Goal: Navigation & Orientation: Find specific page/section

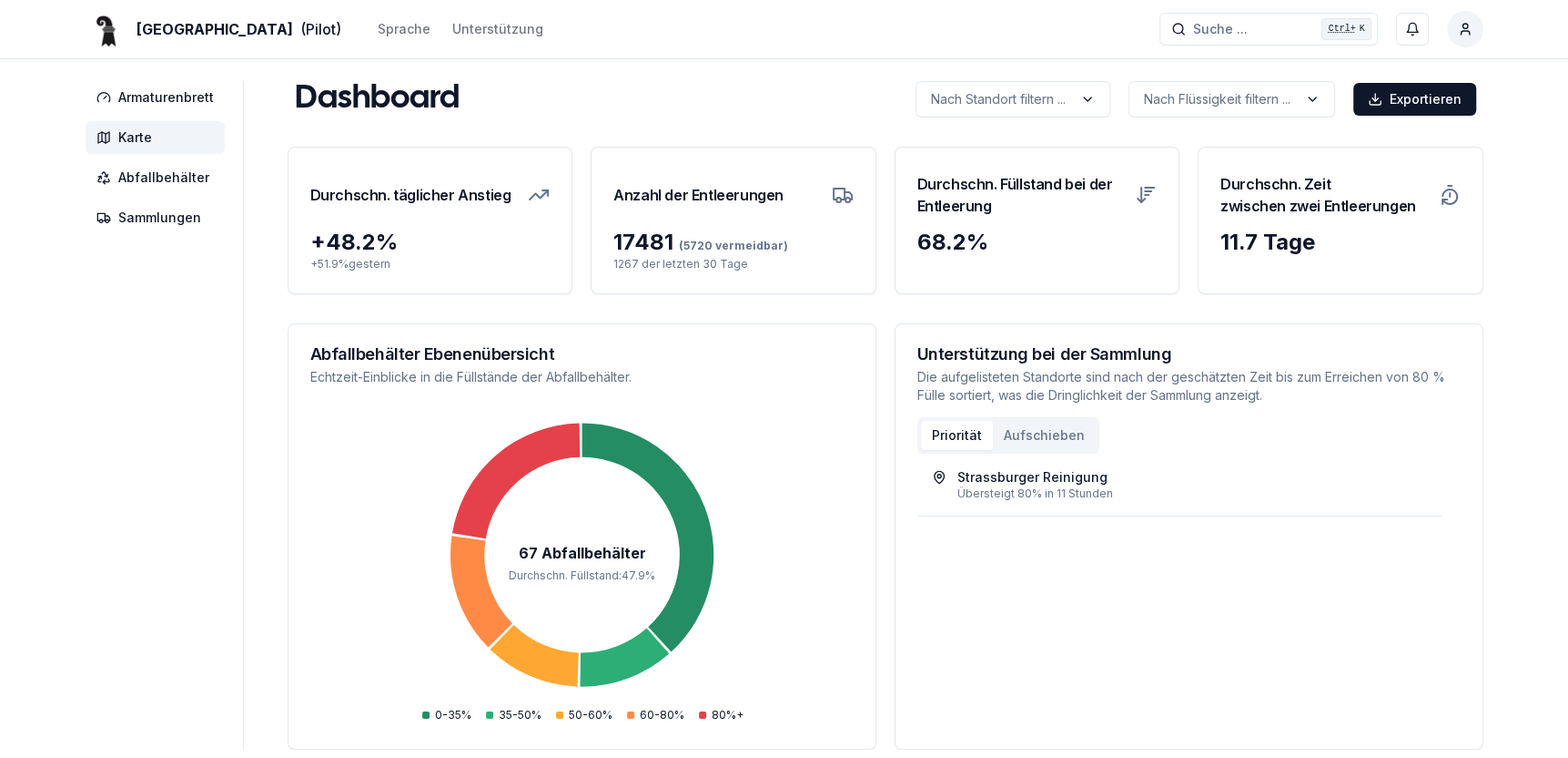
click at [116, 132] on span "Karte" at bounding box center [155, 137] width 139 height 32
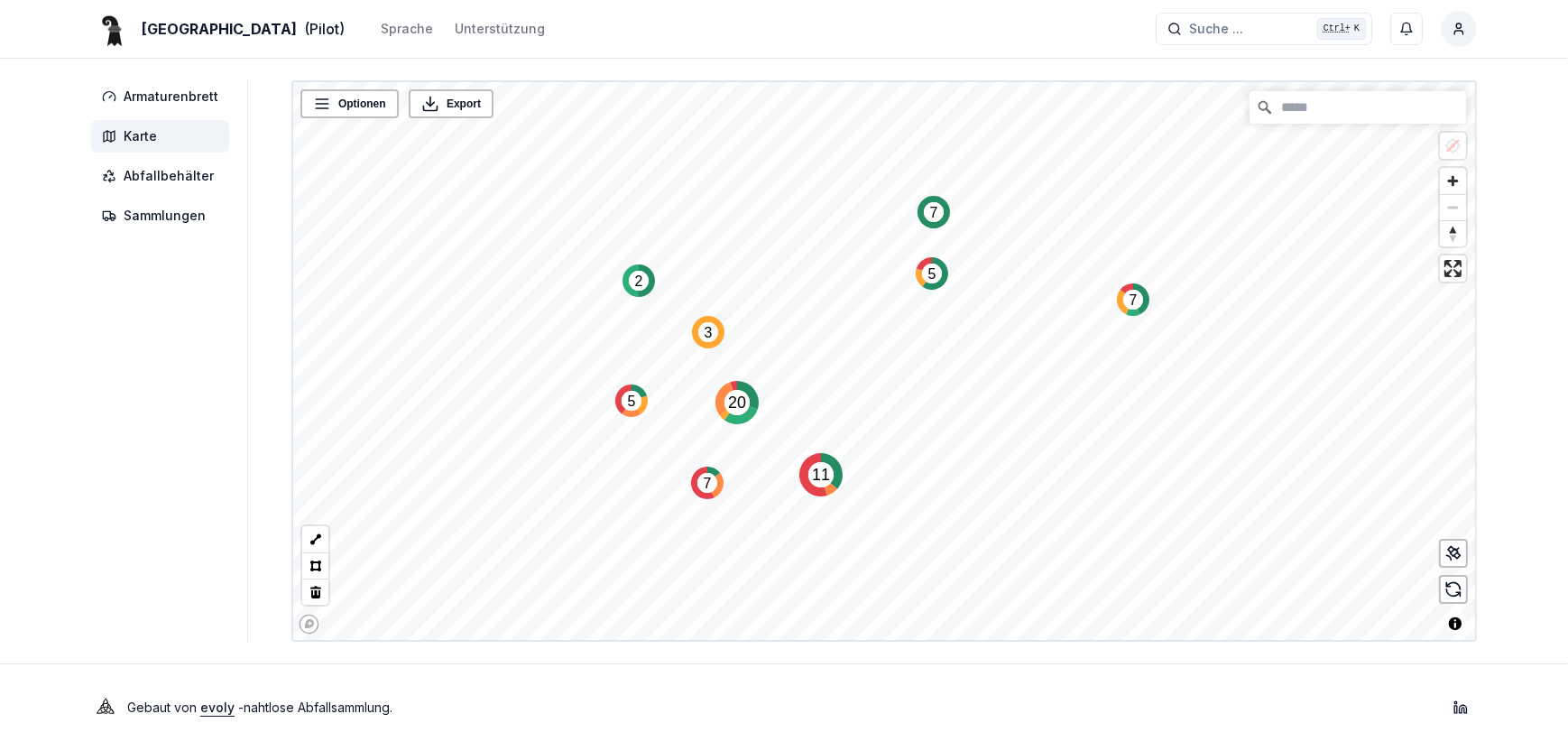
click at [929, 273] on text "5" at bounding box center [933, 274] width 8 height 16
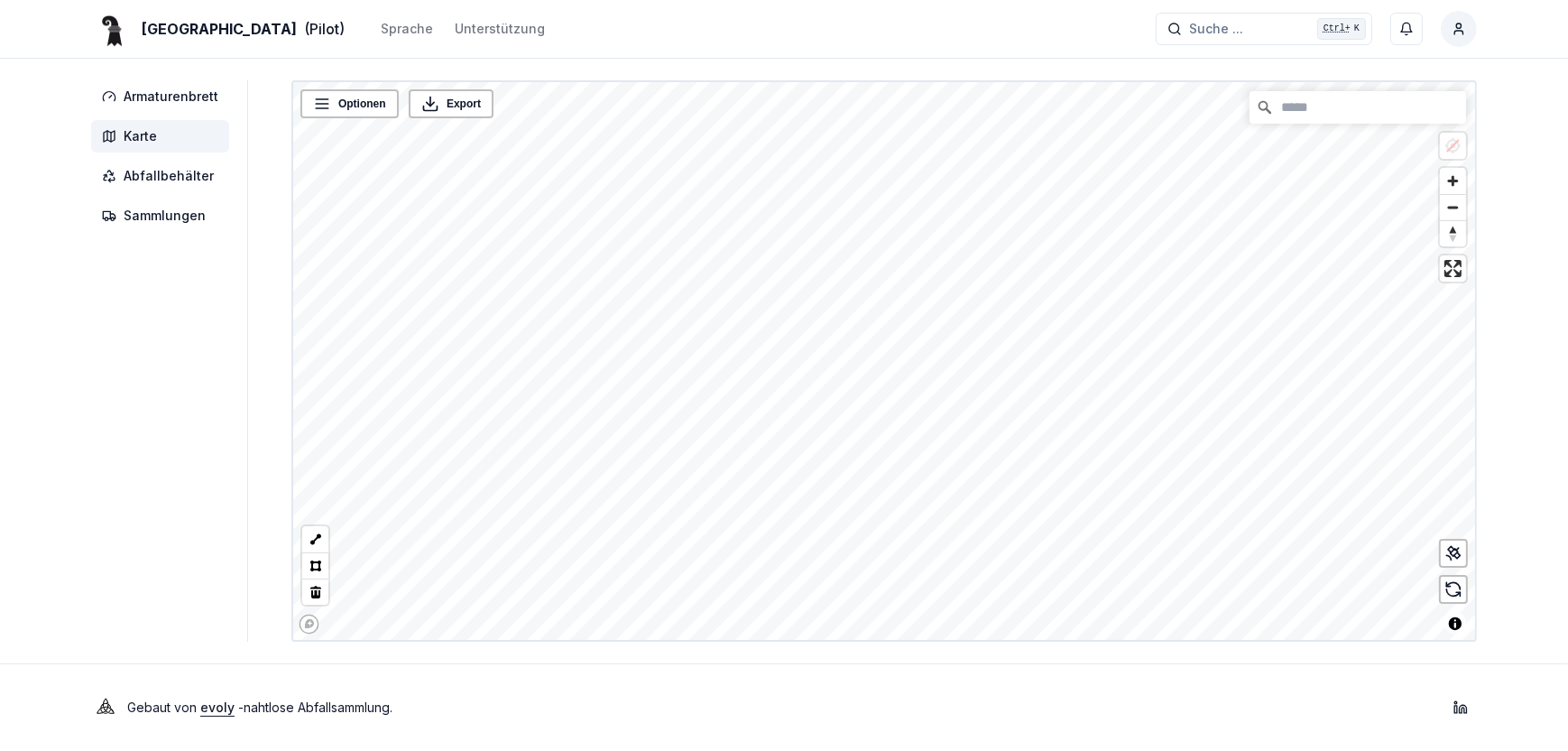
click at [1142, 462] on div "Armaturenbrett Karte Abfallbehälter Sammlungen Optionen Export © Mapbox © OpenS…" at bounding box center [784, 361] width 1444 height 562
